Goal: Information Seeking & Learning: Learn about a topic

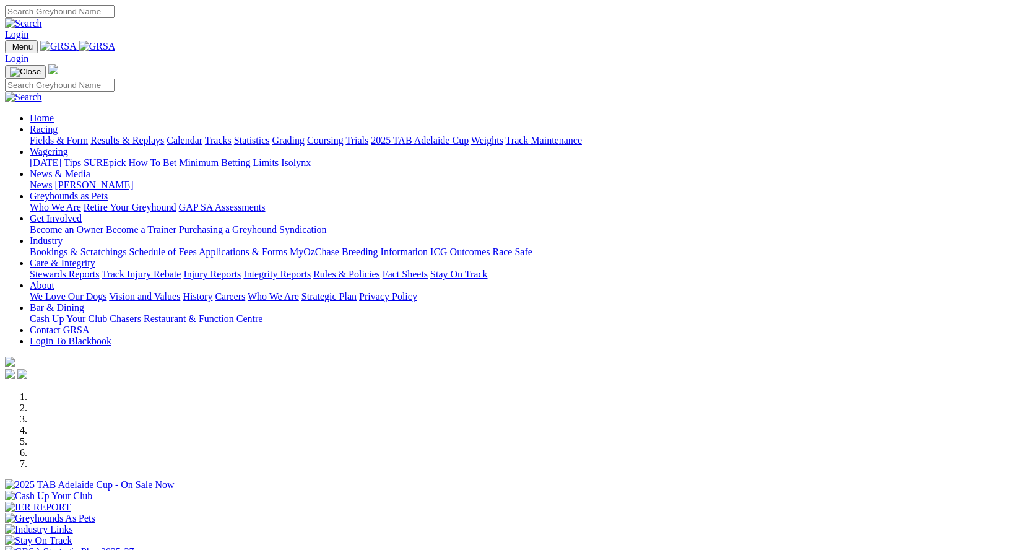
scroll to position [371, 0]
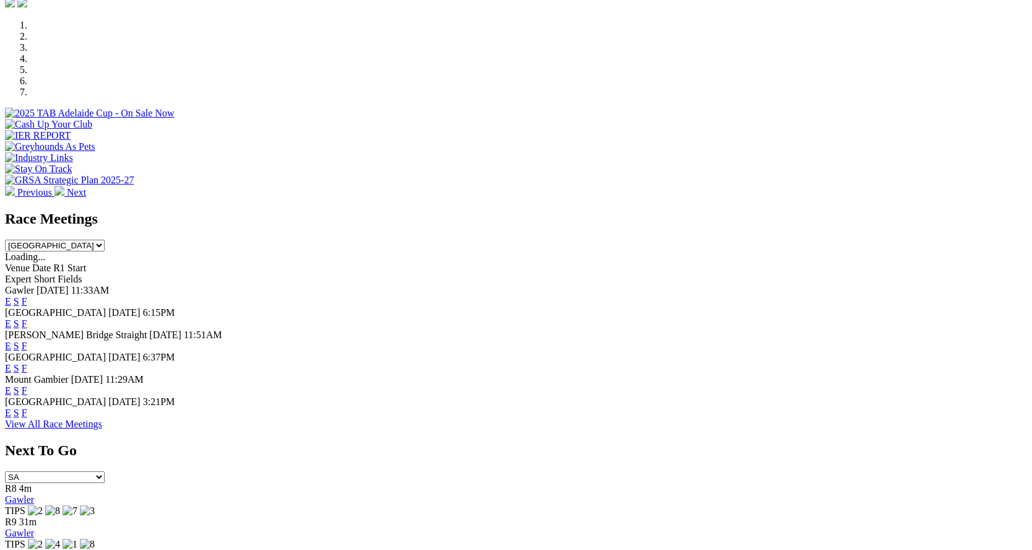
click at [27, 296] on link "F" at bounding box center [25, 301] width 6 height 11
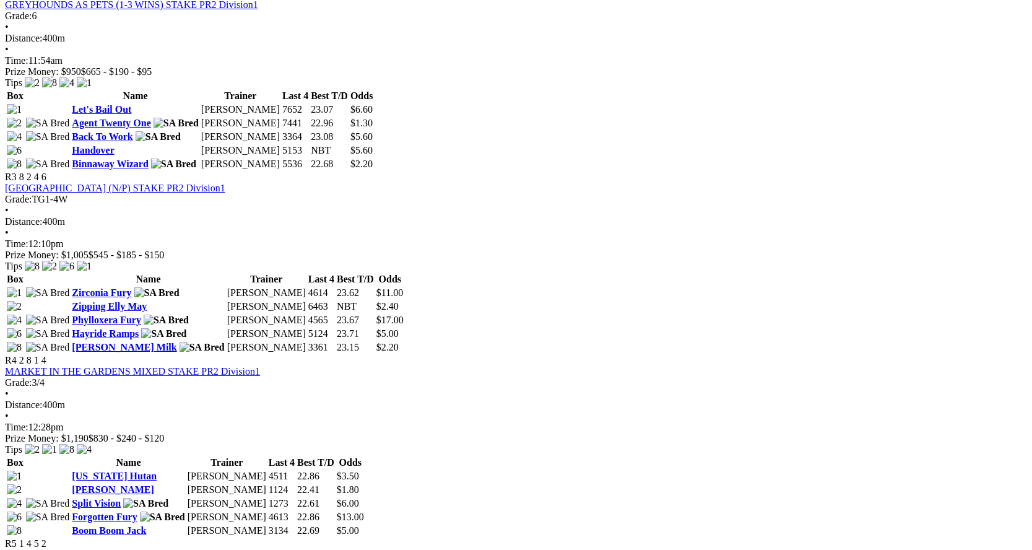
scroll to position [619, 0]
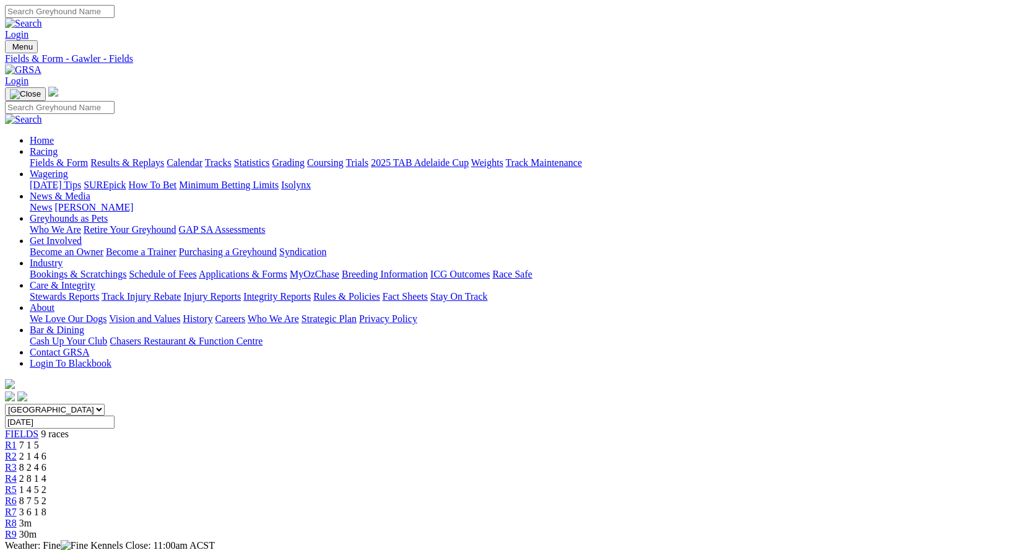
click at [46, 506] on span "3 6 1 8" at bounding box center [32, 511] width 27 height 11
click at [46, 495] on span "8 7 5 2" at bounding box center [32, 500] width 27 height 11
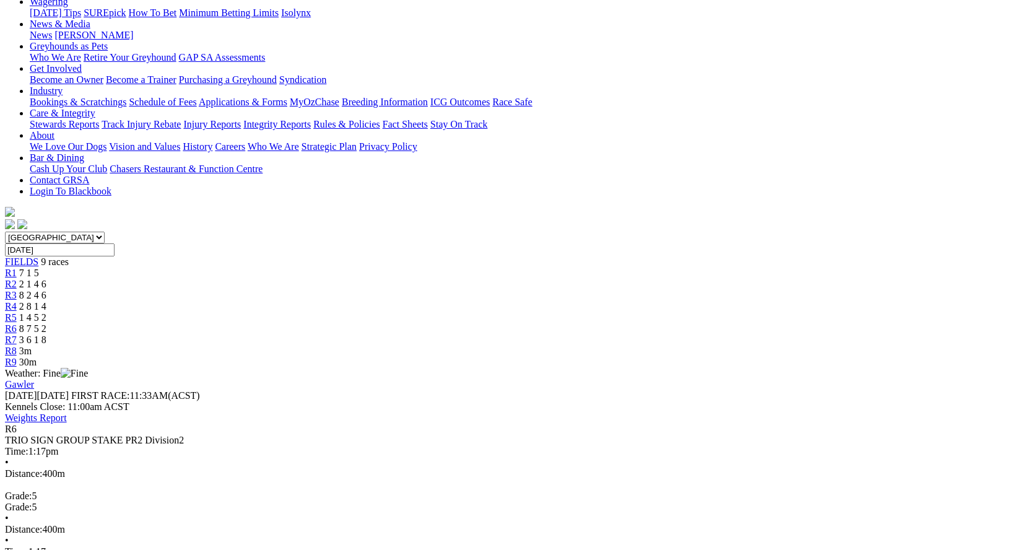
scroll to position [186, 0]
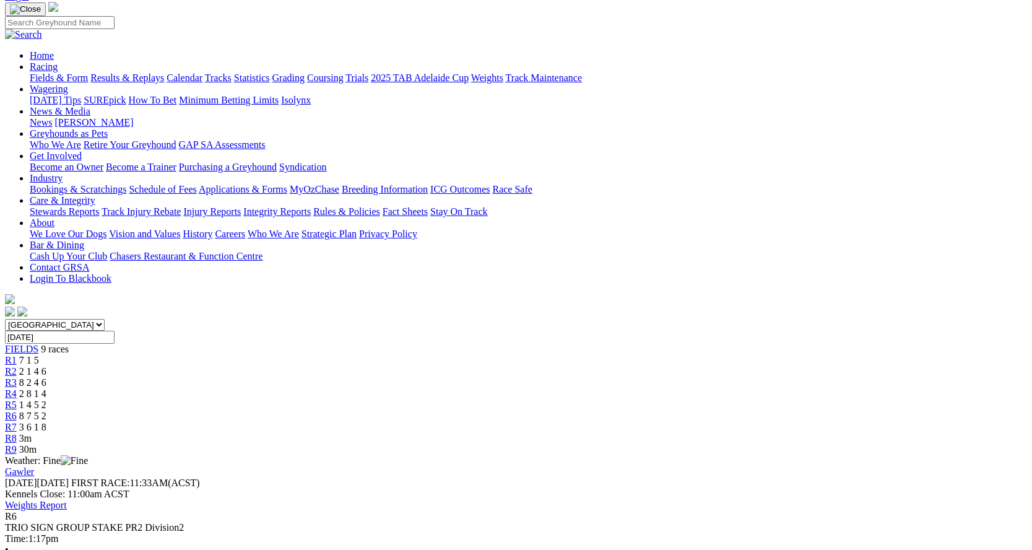
scroll to position [0, 0]
